Goal: Find contact information: Find contact information

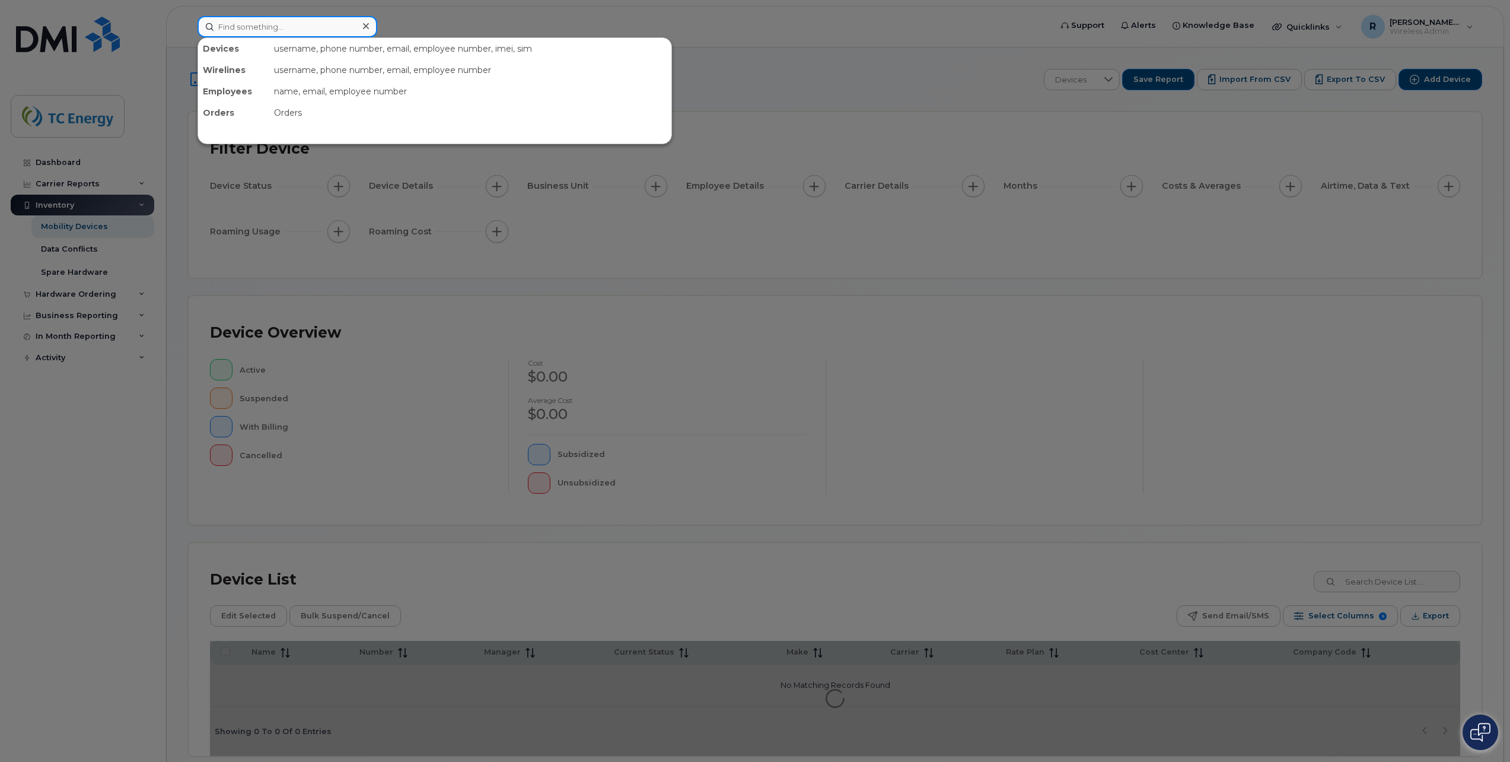
click at [368, 17] on input at bounding box center [288, 26] width 180 height 21
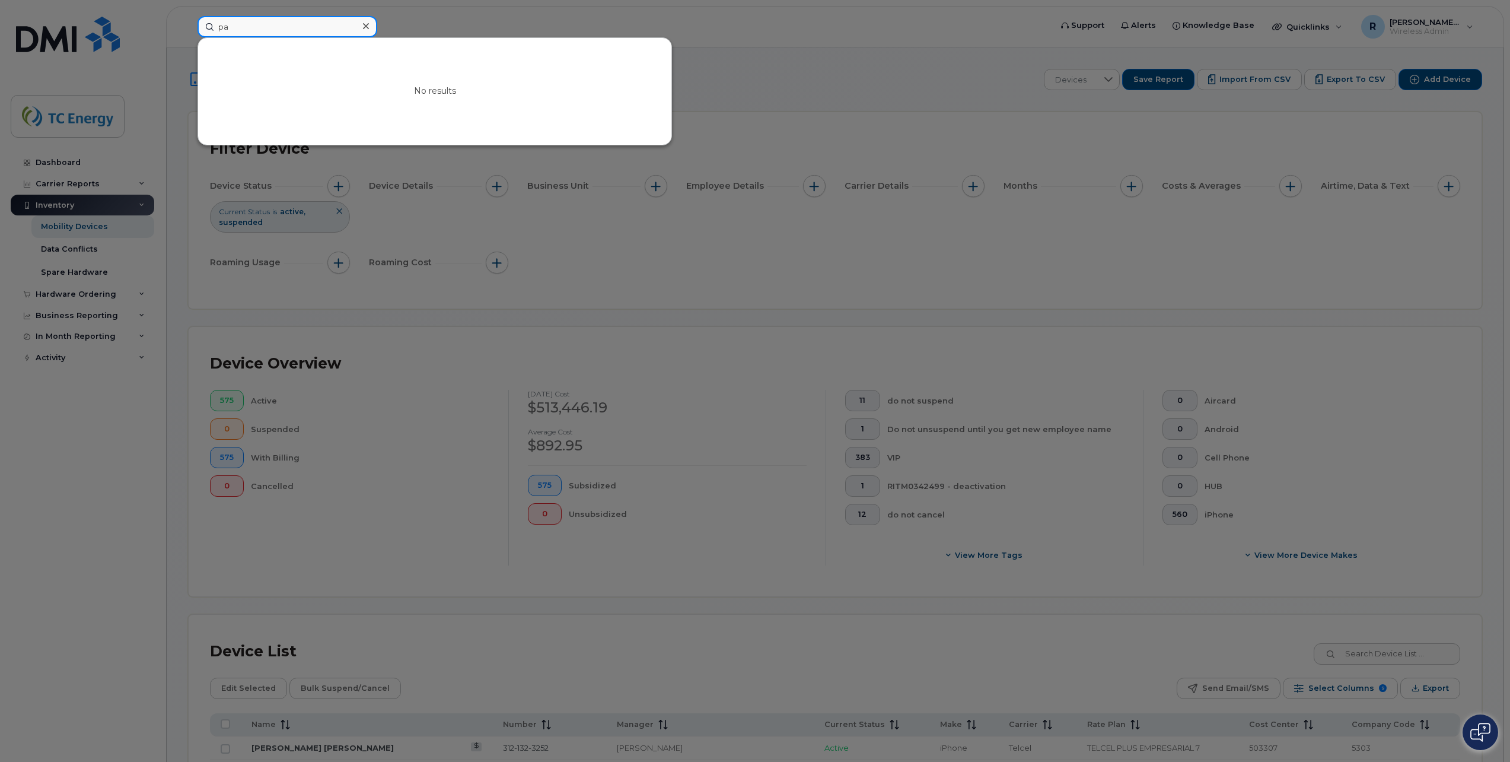
type input "p"
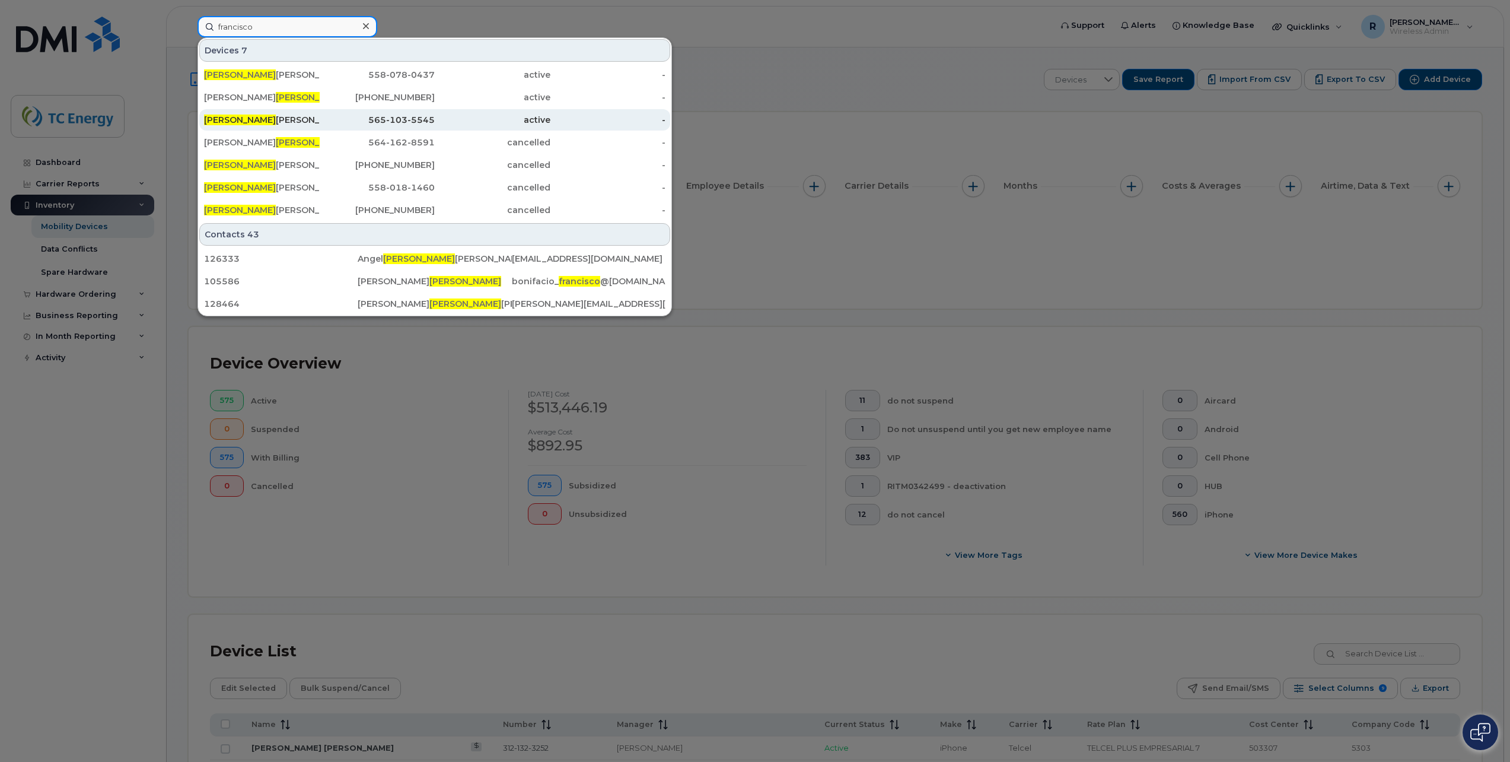
type input "francisco"
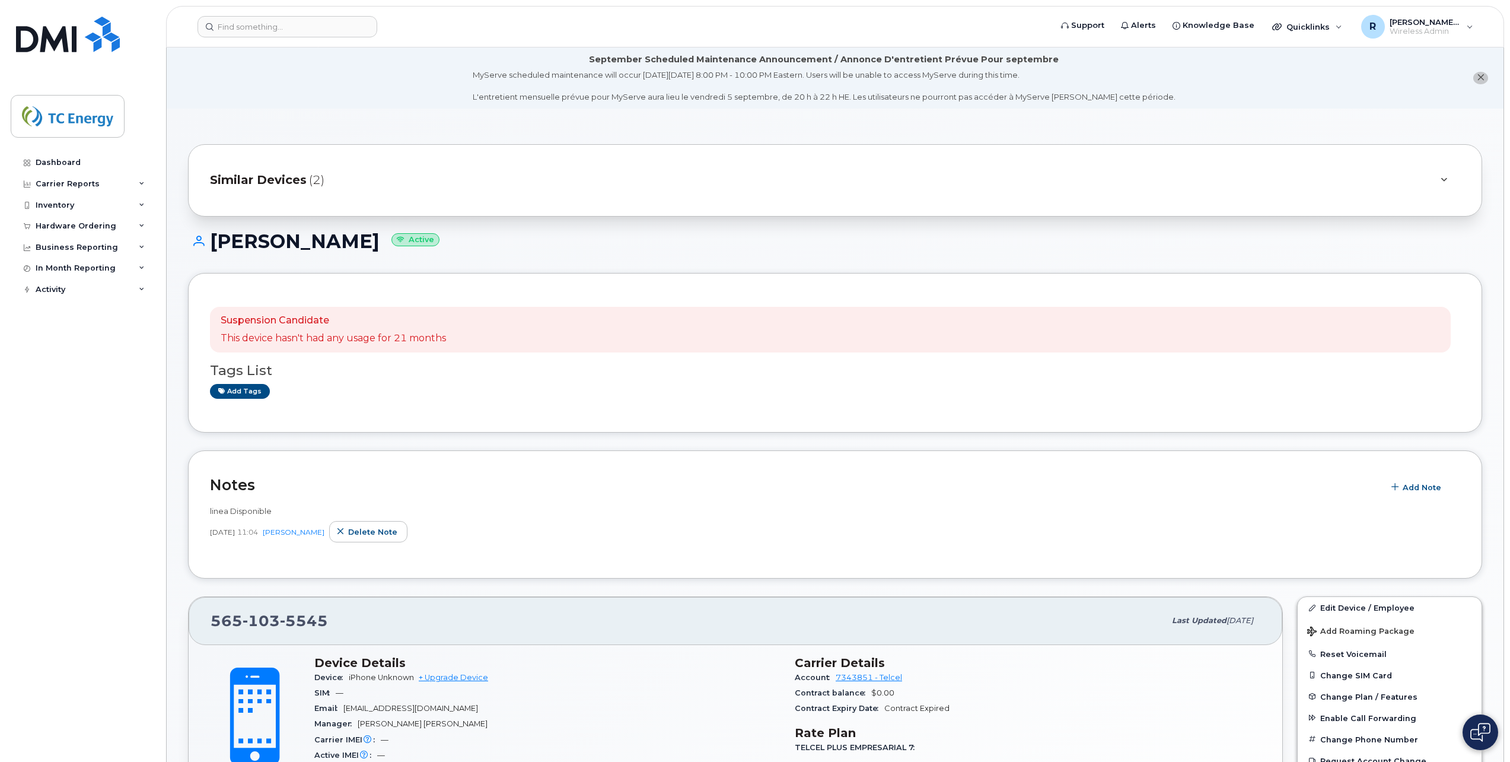
click at [248, 182] on span "Similar Devices" at bounding box center [258, 179] width 97 height 17
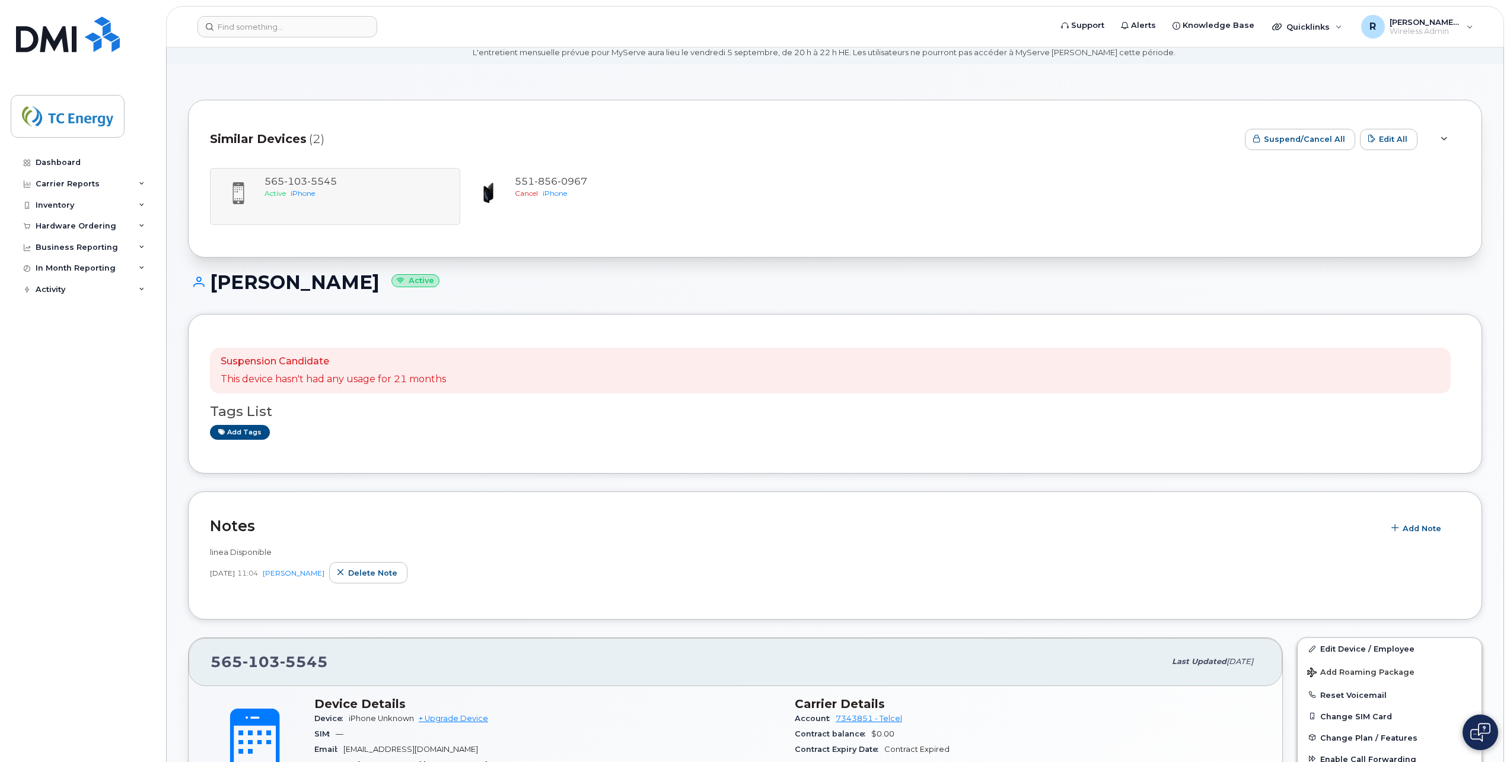
scroll to position [119, 0]
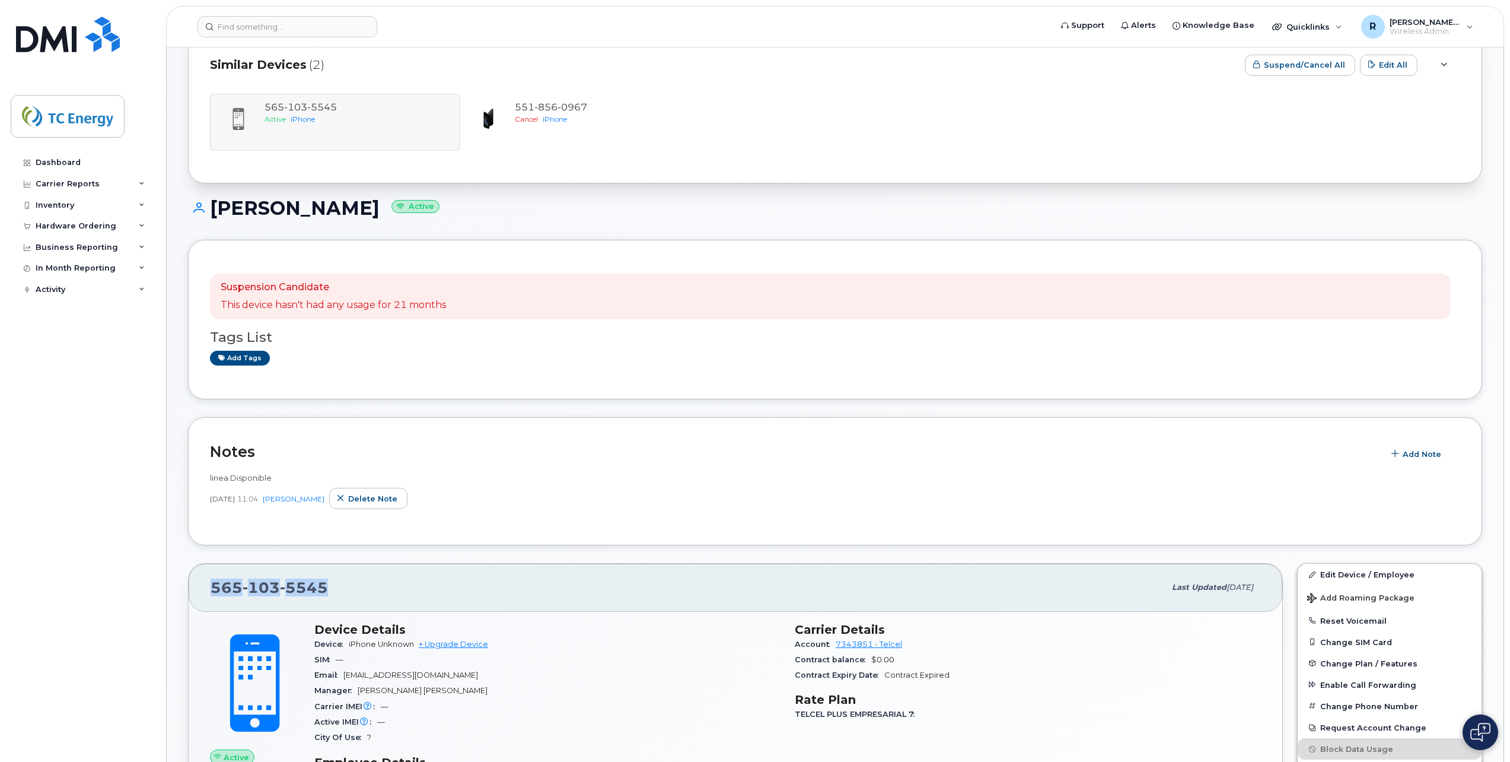
drag, startPoint x: 331, startPoint y: 583, endPoint x: 209, endPoint y: 587, distance: 122.3
click at [209, 587] on div "565 103 5545 Last updated [DATE]" at bounding box center [736, 586] width 1094 height 47
copy span "565 103 5545"
